Goal: Transaction & Acquisition: Purchase product/service

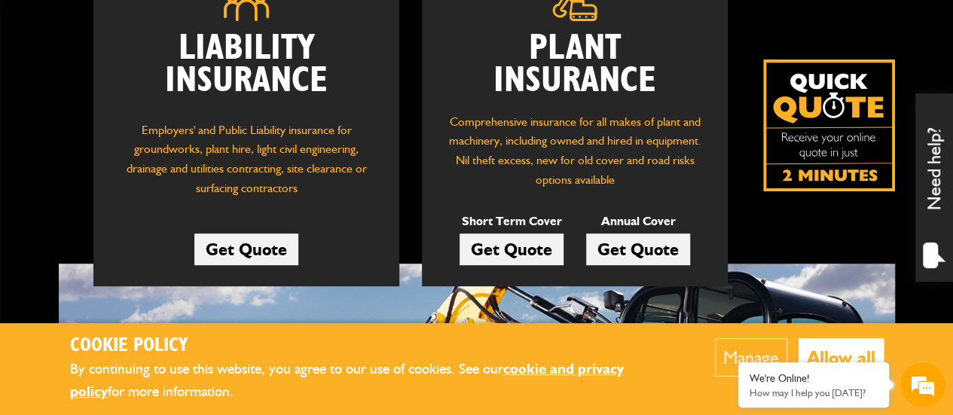
scroll to position [226, 0]
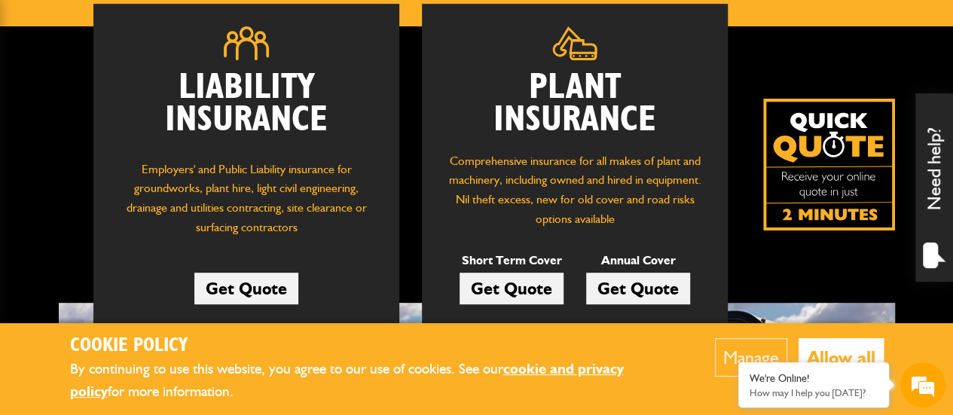
click at [626, 279] on link "Get Quote" at bounding box center [638, 289] width 104 height 32
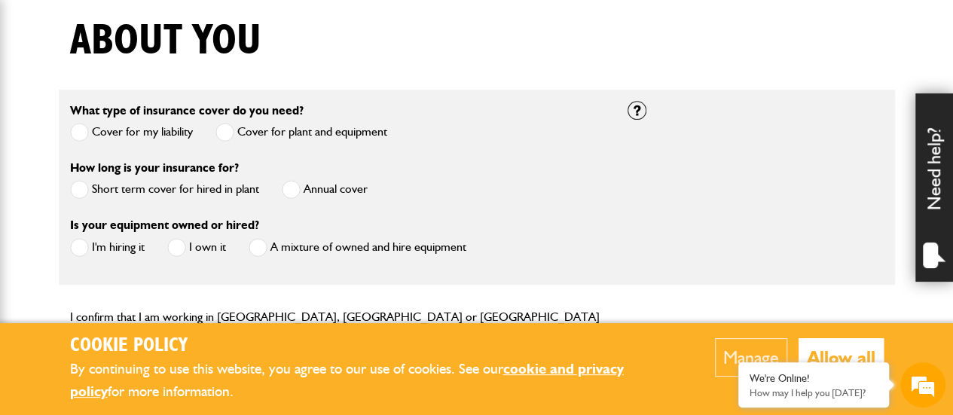
click at [83, 130] on span at bounding box center [79, 132] width 19 height 19
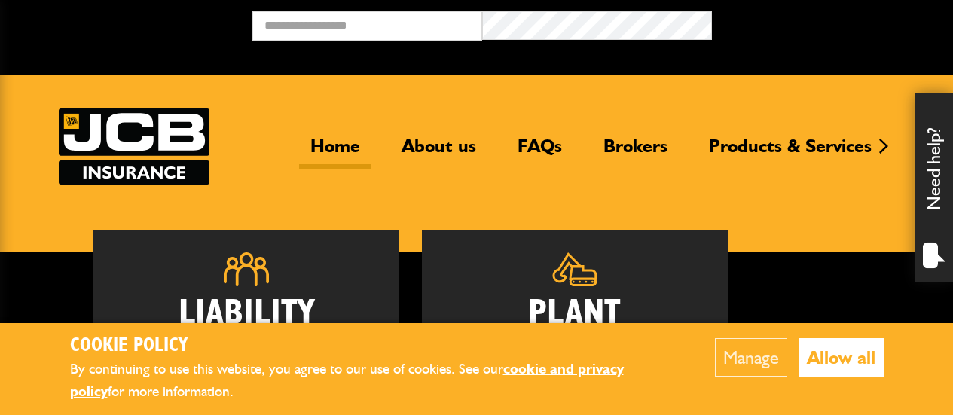
scroll to position [223, 0]
